Goal: Task Accomplishment & Management: Manage account settings

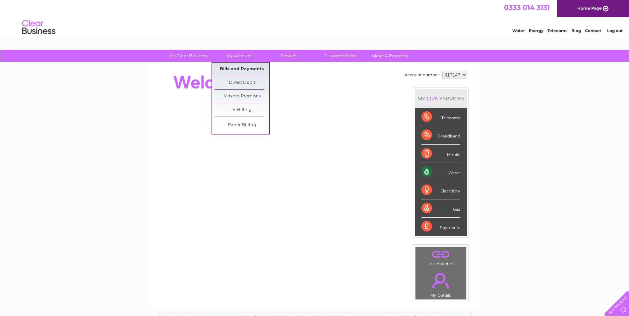
click at [236, 70] on link "Bills and Payments" at bounding box center [242, 69] width 55 height 13
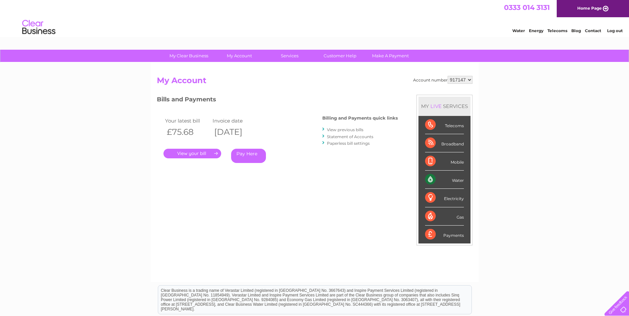
click at [196, 155] on link "." at bounding box center [192, 154] width 58 height 10
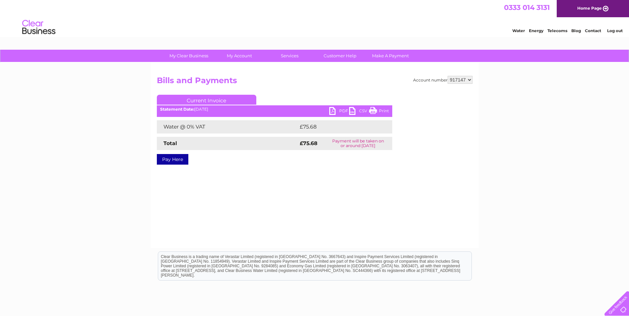
click at [338, 109] on link "PDF" at bounding box center [339, 112] width 20 height 10
click at [470, 79] on select "917147 926567 997905" at bounding box center [460, 80] width 25 height 8
select select "926567"
click at [448, 76] on select "917147 926567 997905" at bounding box center [460, 80] width 25 height 8
click at [332, 110] on link "PDF" at bounding box center [339, 112] width 20 height 10
